Goal: Transaction & Acquisition: Book appointment/travel/reservation

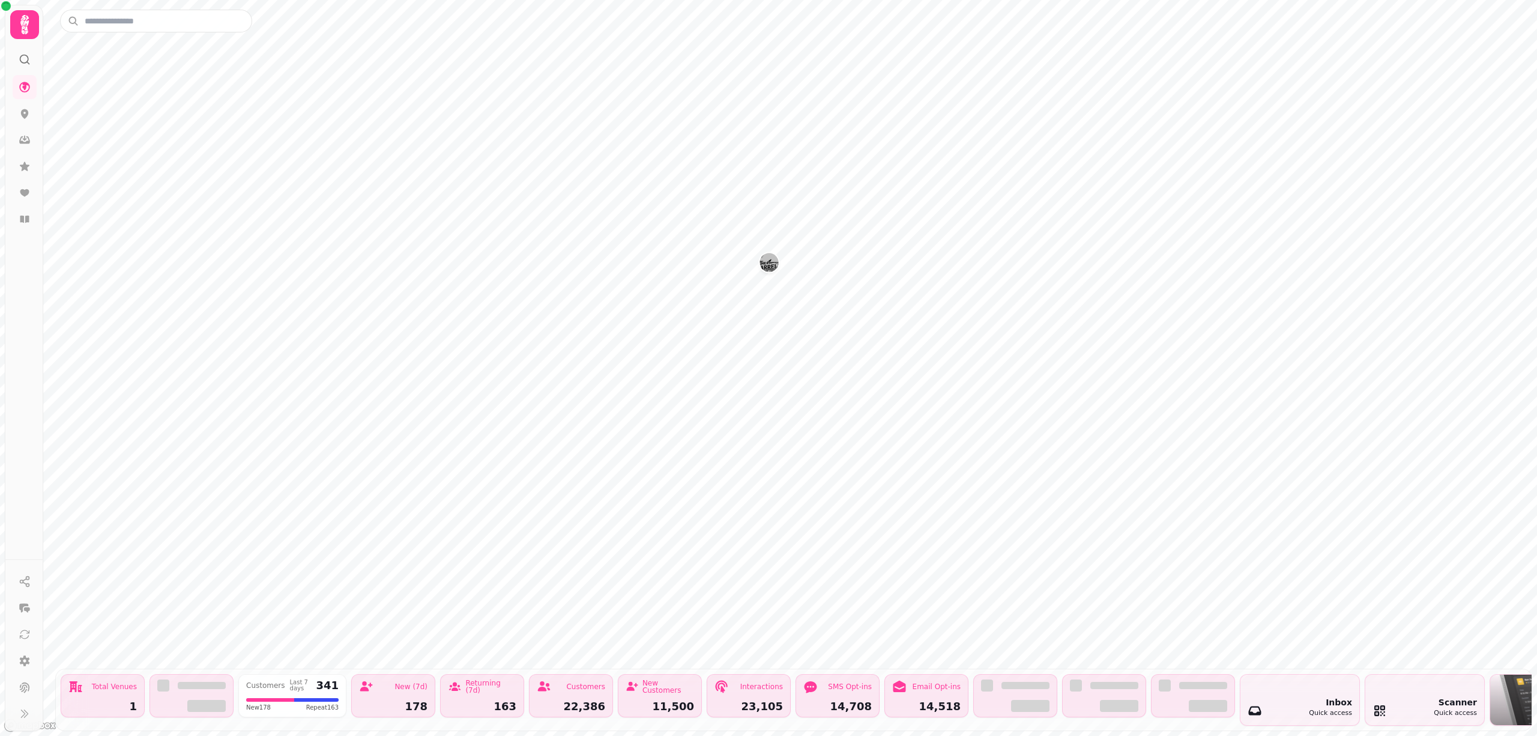
click at [771, 261] on img "The Barrelman" at bounding box center [769, 262] width 19 height 19
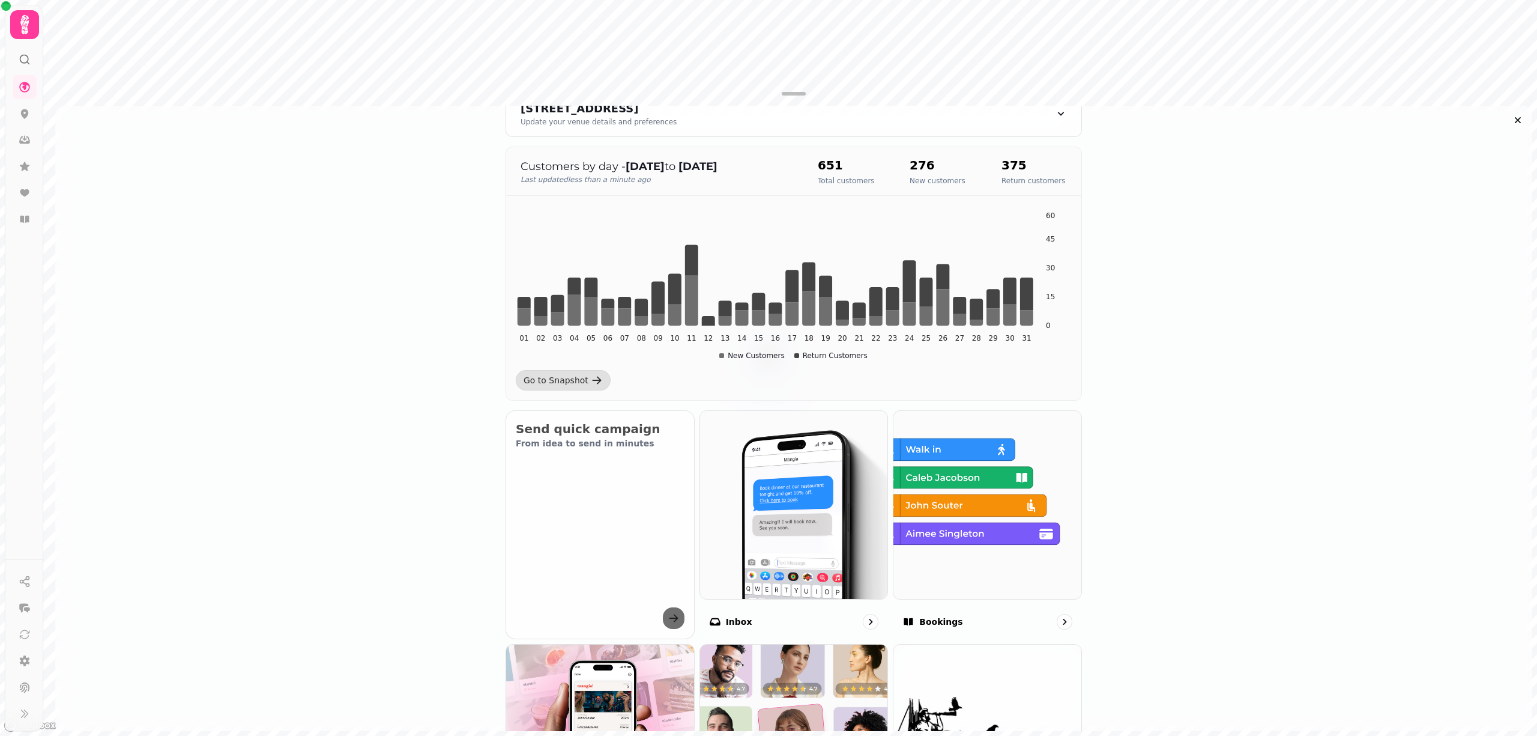
scroll to position [240, 0]
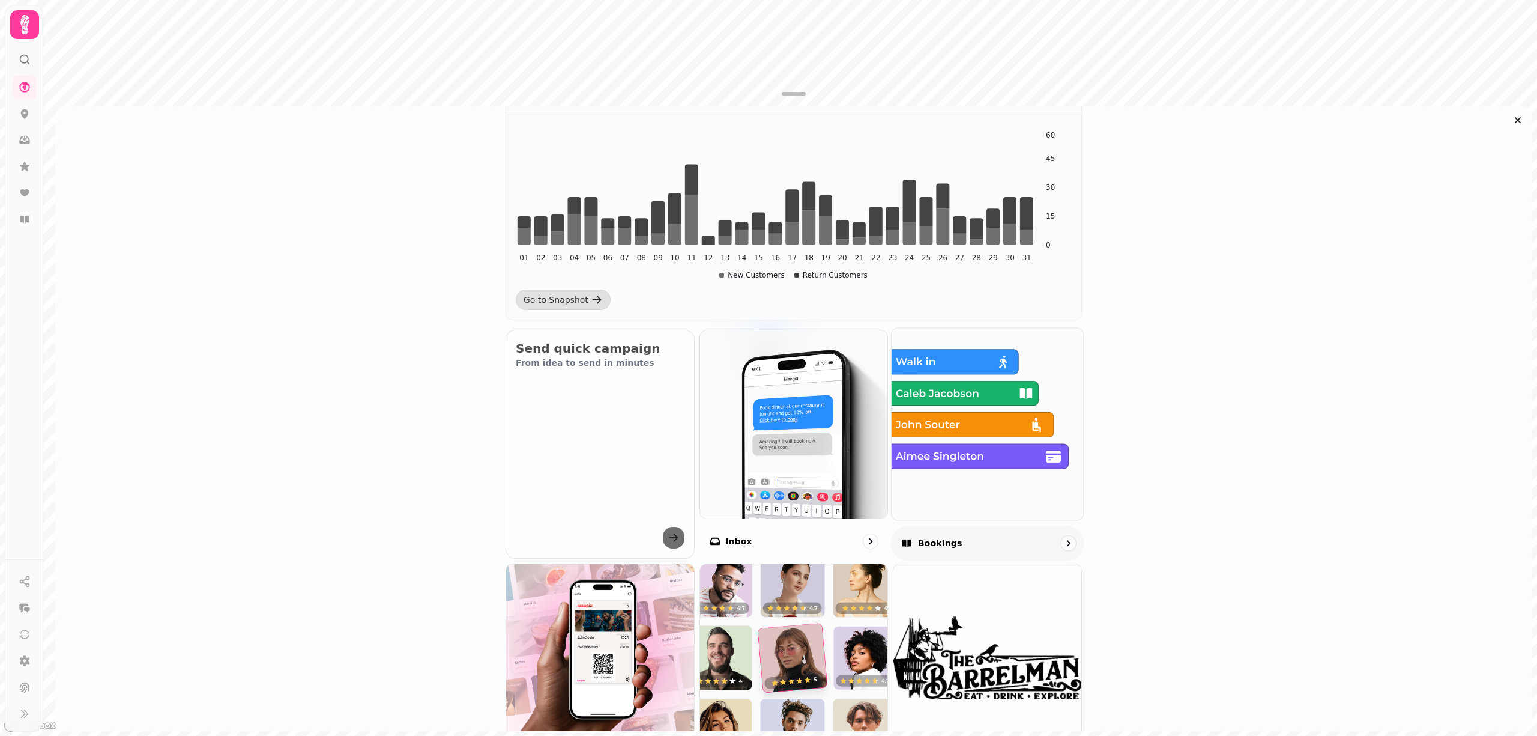
click at [1014, 443] on img at bounding box center [987, 423] width 211 height 211
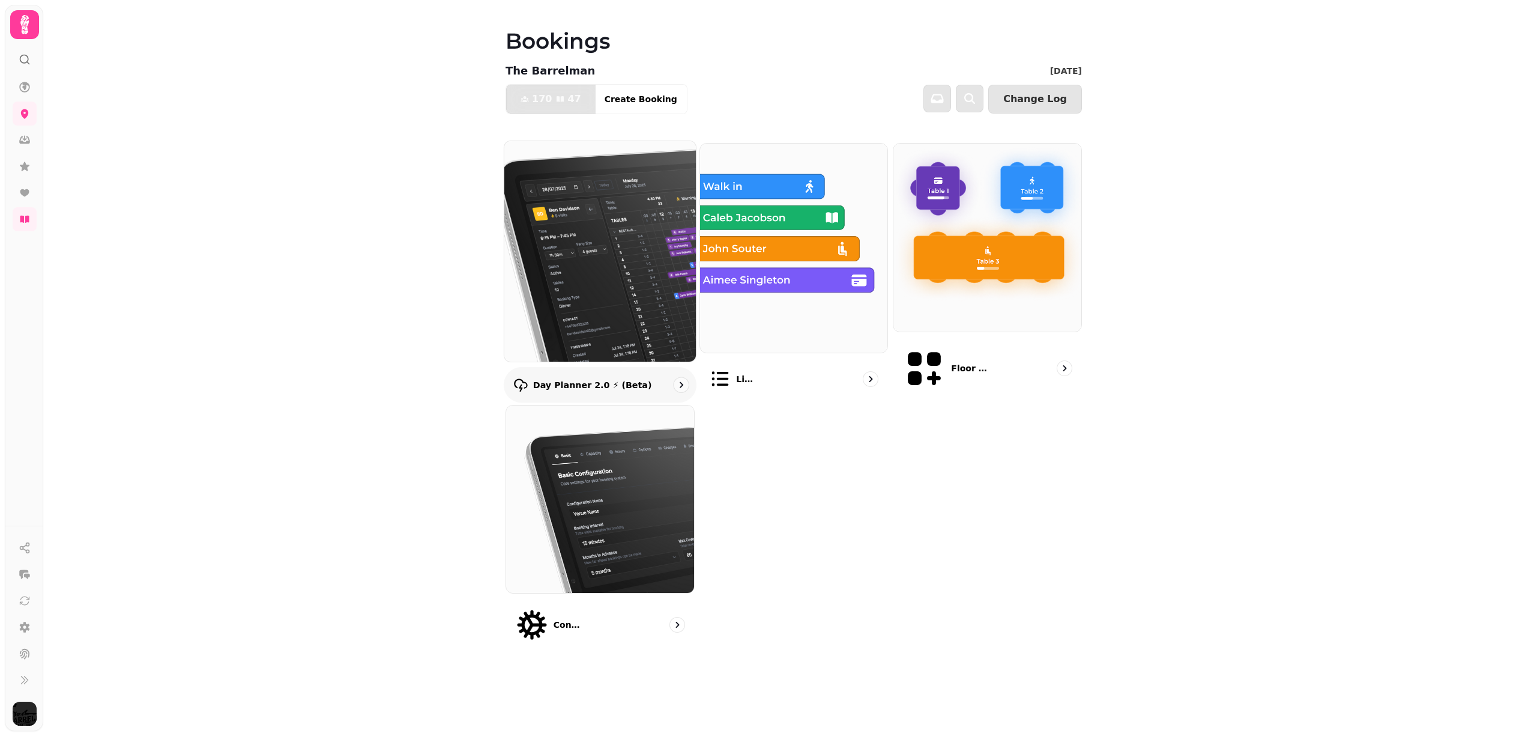
click at [558, 233] on img at bounding box center [600, 251] width 211 height 243
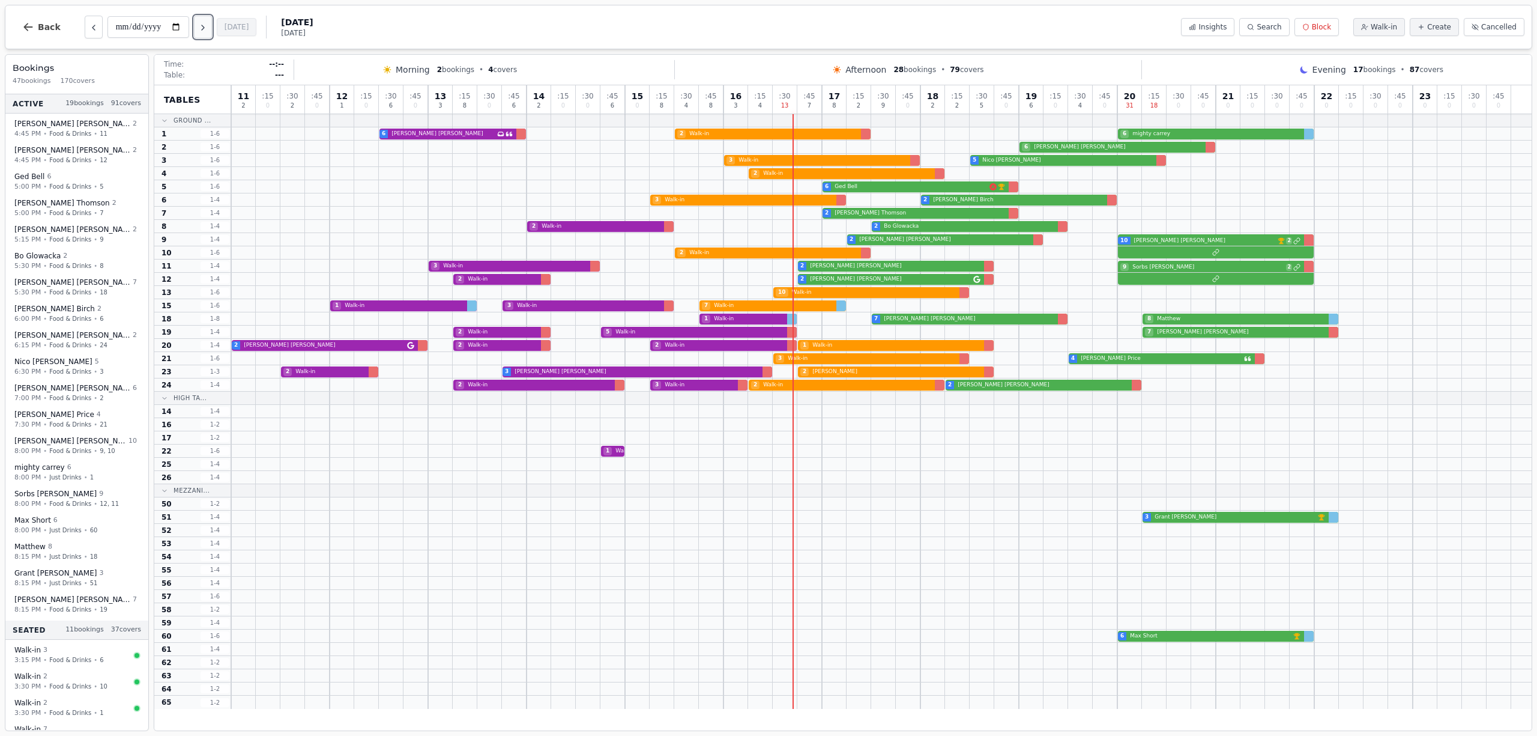
click at [205, 28] on icon "Next day" at bounding box center [203, 28] width 10 height 10
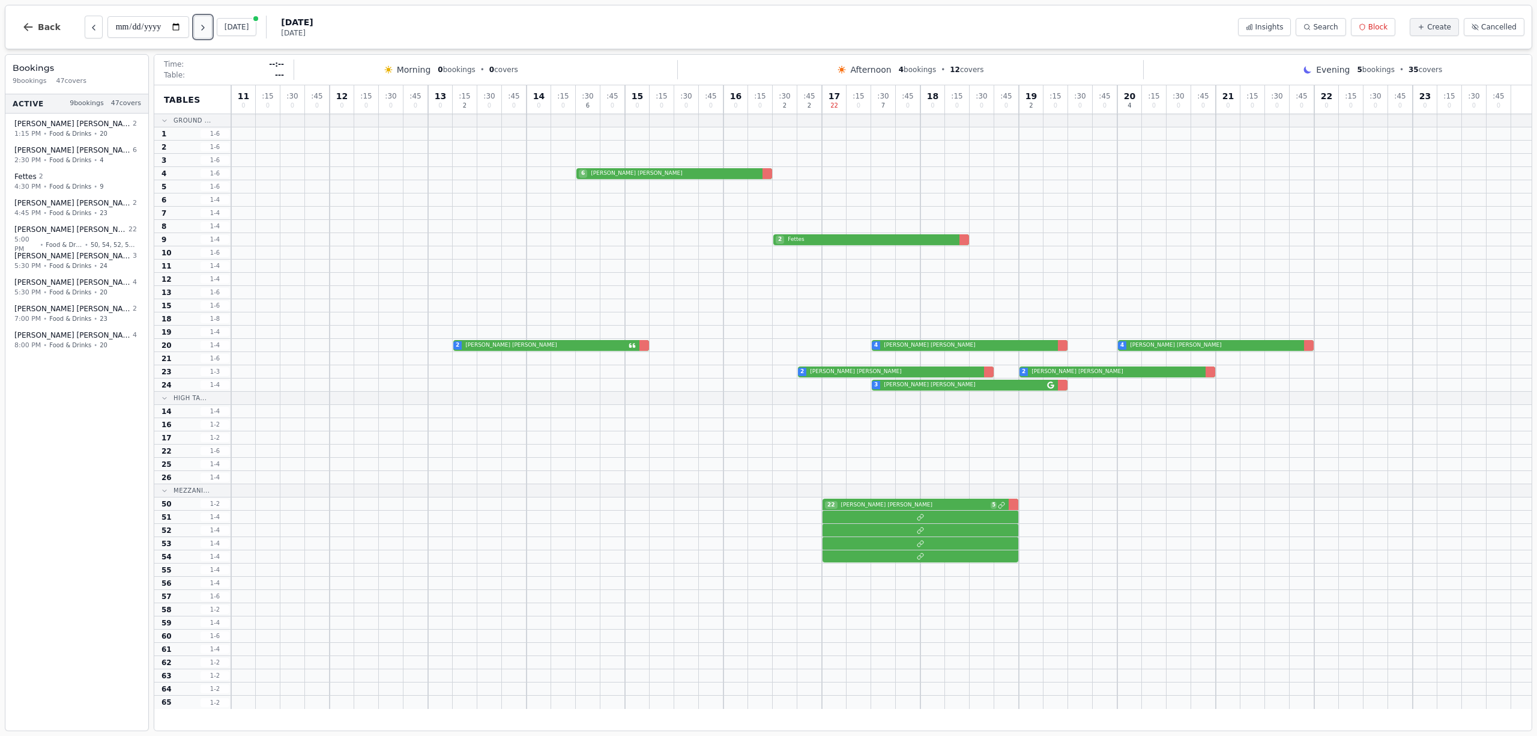
click at [205, 28] on icon "Next day" at bounding box center [203, 28] width 10 height 10
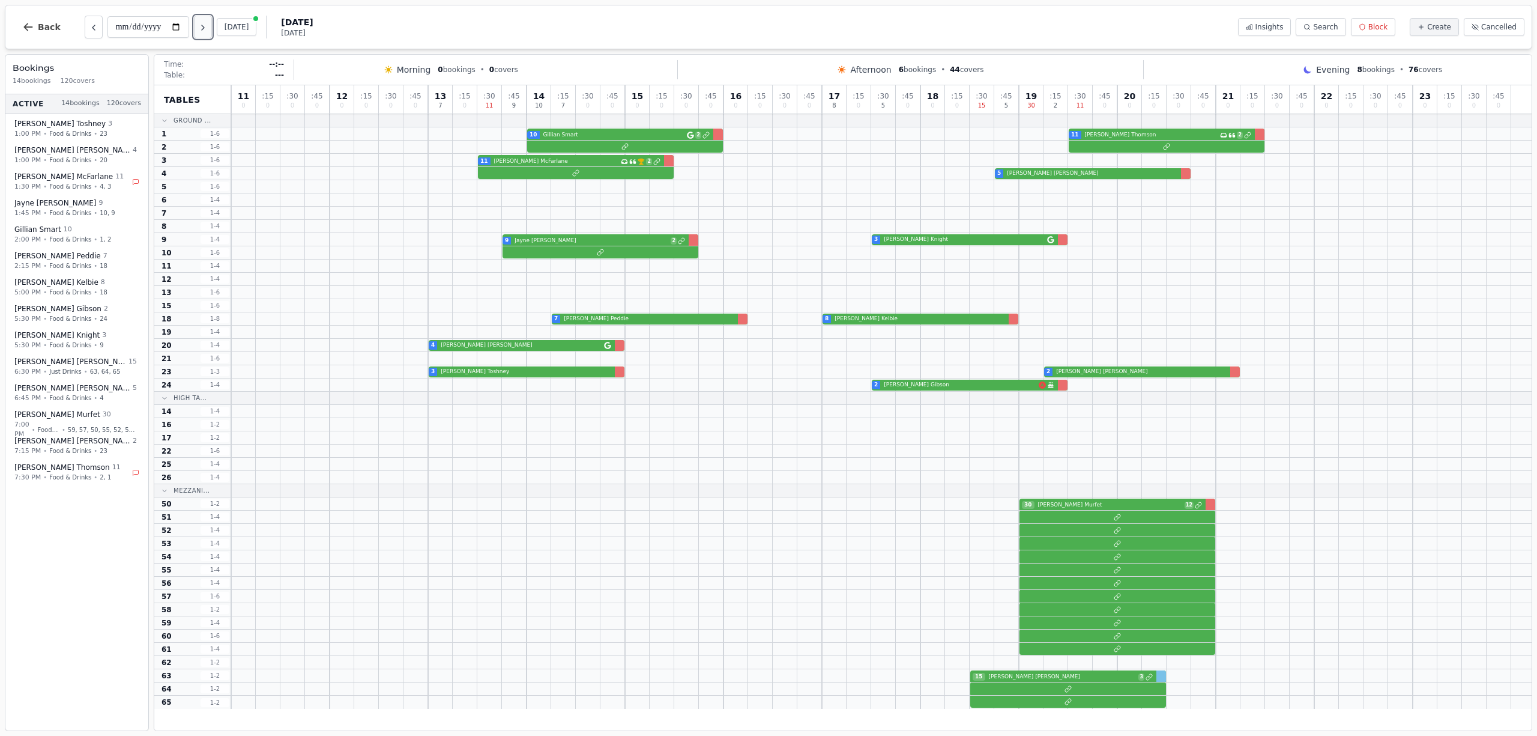
click at [205, 28] on icon "Next day" at bounding box center [203, 28] width 10 height 10
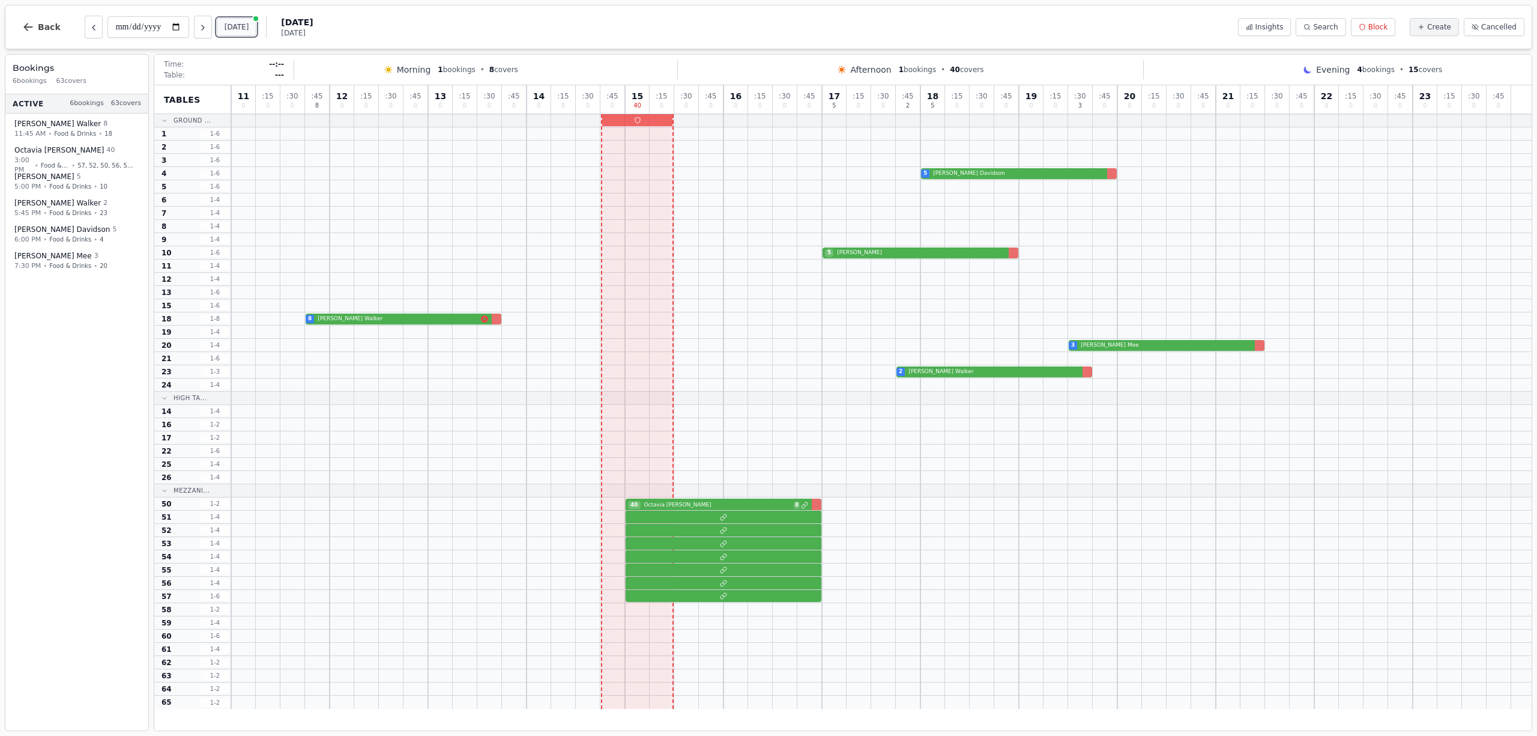
click at [233, 30] on button "[DATE]" at bounding box center [237, 27] width 40 height 18
type input "**********"
